Goal: Information Seeking & Learning: Learn about a topic

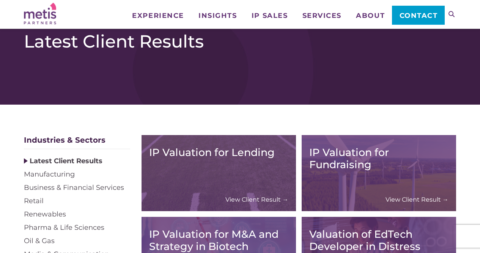
scroll to position [133, 0]
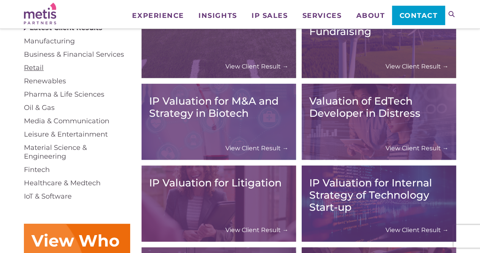
click at [38, 69] on link "Retail" at bounding box center [34, 67] width 20 height 8
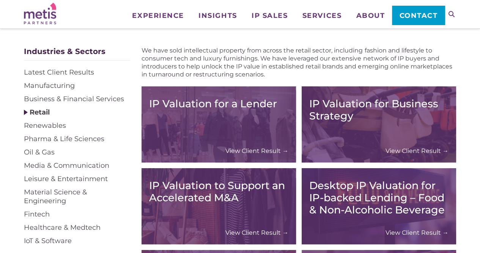
scroll to position [90, 0]
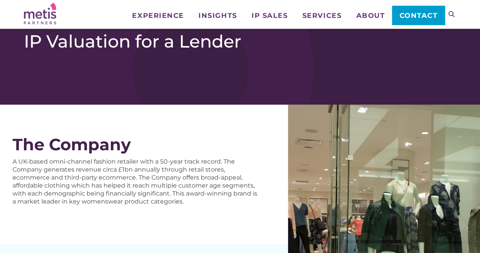
scroll to position [43, 0]
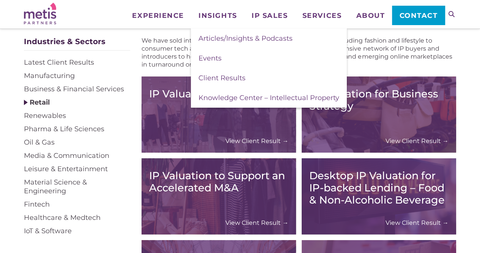
scroll to position [105, 0]
